Goal: Navigation & Orientation: Find specific page/section

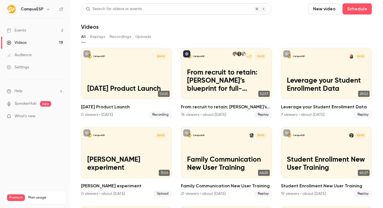
click at [46, 9] on icon "button" at bounding box center [48, 9] width 4 height 4
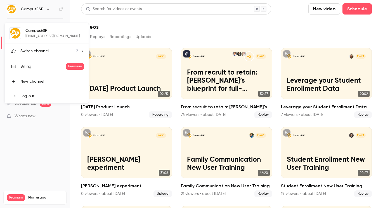
click at [58, 53] on div "Switch channel 2" at bounding box center [49, 51] width 58 height 6
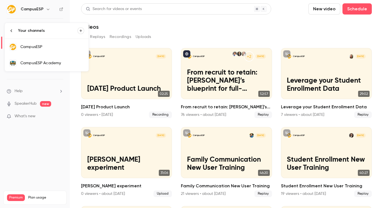
click at [48, 66] on link "CampusESP Academy" at bounding box center [47, 63] width 84 height 16
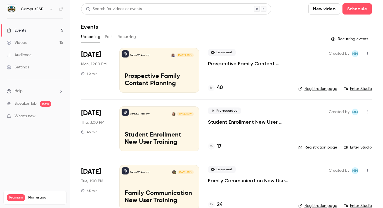
click at [29, 9] on h6 "CampusESP Academy" at bounding box center [34, 9] width 26 height 6
click at [51, 11] on icon "button" at bounding box center [51, 9] width 4 height 4
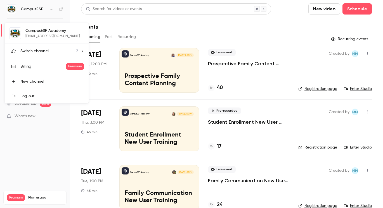
click at [56, 51] on div "Switch channel 2" at bounding box center [49, 51] width 58 height 6
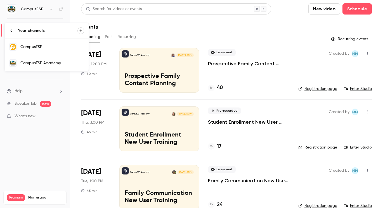
click at [46, 44] on div "CampusESP" at bounding box center [52, 47] width 64 height 6
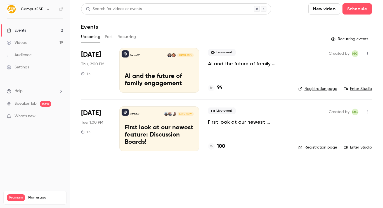
click at [40, 41] on link "Videos 19" at bounding box center [35, 43] width 70 height 12
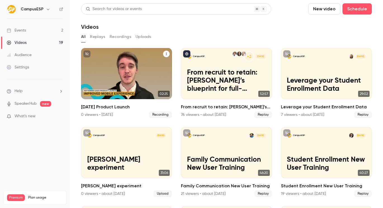
click at [166, 55] on icon "September 2025 Product Launch" at bounding box center [166, 53] width 3 height 3
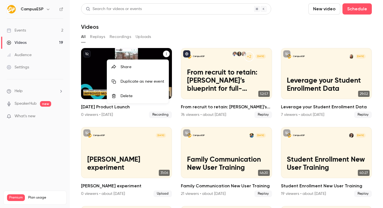
click at [169, 29] on div at bounding box center [191, 104] width 383 height 208
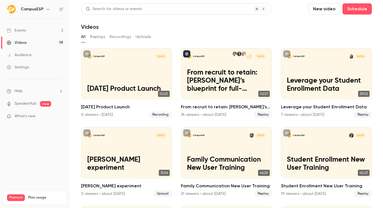
click at [197, 25] on div "Videos" at bounding box center [226, 27] width 291 height 7
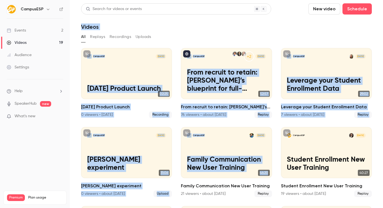
drag, startPoint x: 79, startPoint y: 20, endPoint x: 276, endPoint y: 166, distance: 245.5
click at [275, 169] on main "Search for videos or events New video Schedule Videos All Replays Recordings Up…" at bounding box center [226, 104] width 313 height 208
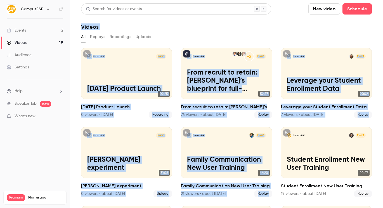
click at [249, 25] on div "Videos" at bounding box center [226, 27] width 291 height 7
